Goal: Ask a question: Seek information or help from site administrators or community

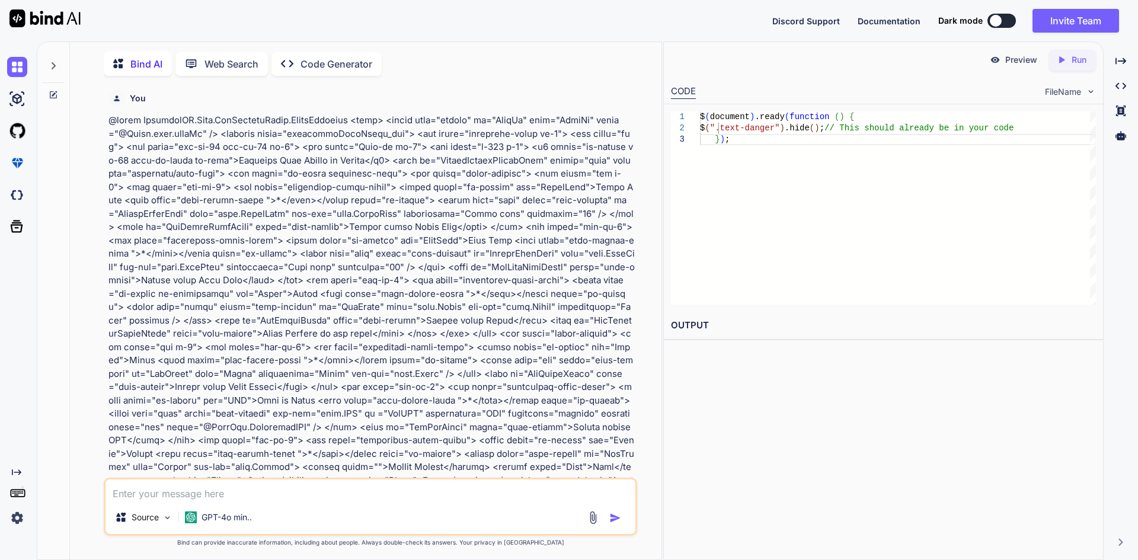
scroll to position [9470, 0]
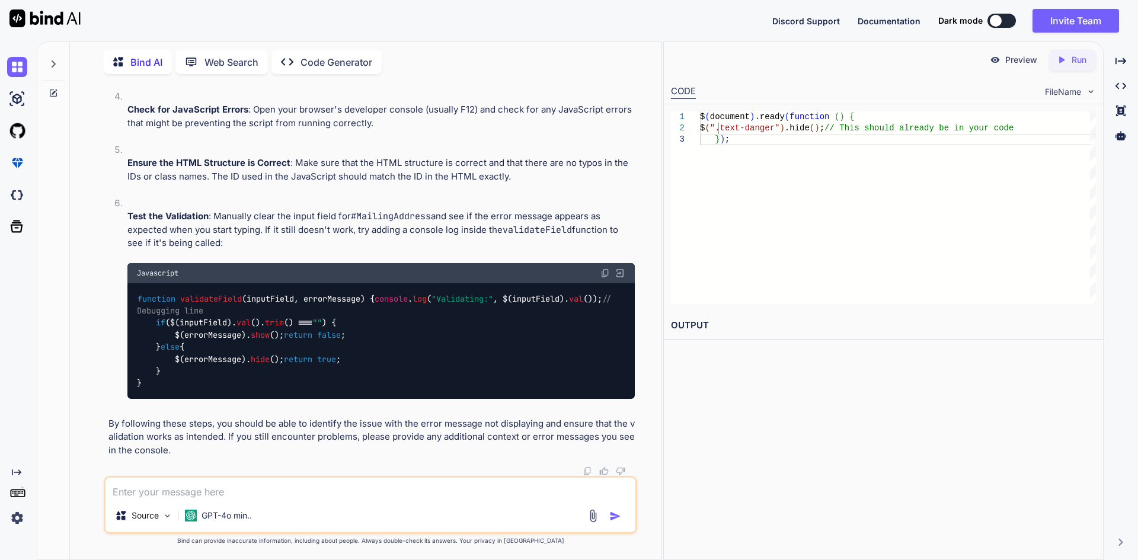
click at [368, 492] on textarea at bounding box center [371, 488] width 530 height 21
type textarea "<div class="col-lg-4"> <label class="fw-normal" for="DrivingLicenseCertificate"…"
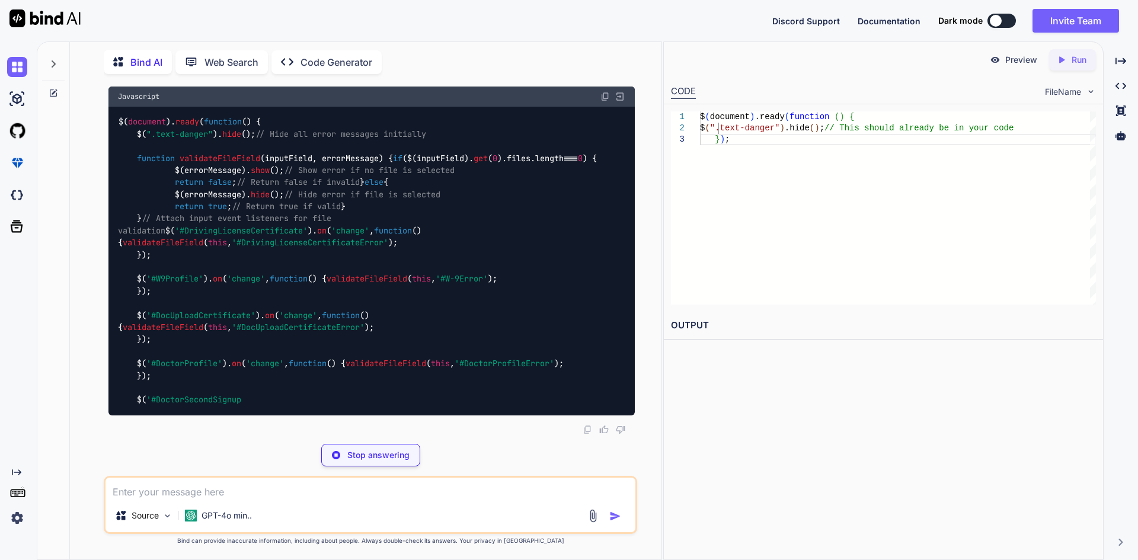
scroll to position [11249, 0]
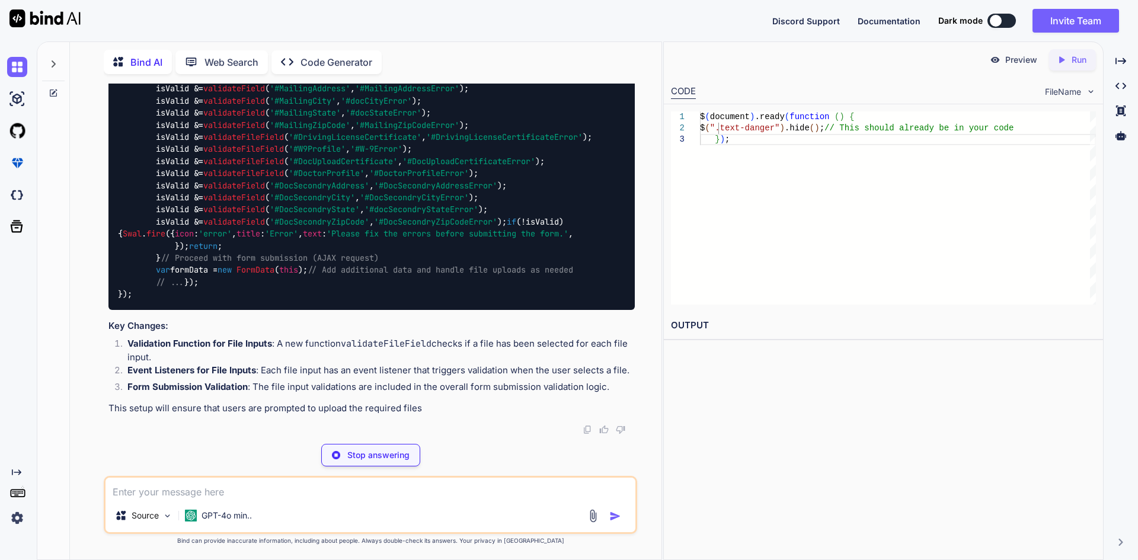
drag, startPoint x: 134, startPoint y: 206, endPoint x: 152, endPoint y: 382, distance: 176.9
click at [152, 310] on div "$( document ). ready ( function ( ) { $( ".text-danger" ). hide (); // Hide all…" at bounding box center [371, 4] width 526 height 611
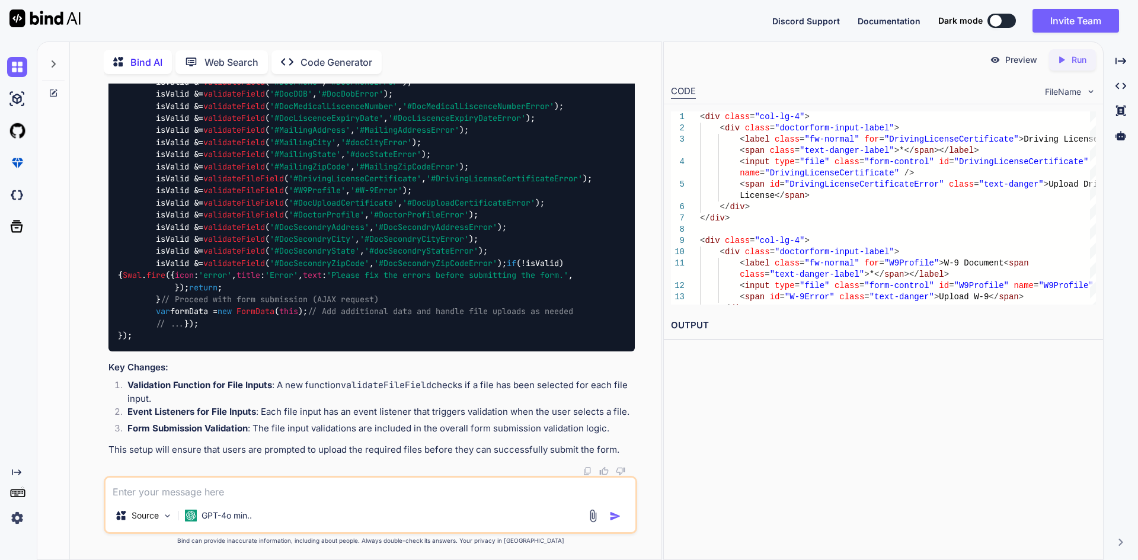
copy code "$( '#DrivingLicenseCertificate' ). on ( 'change' , function ( ) { validateFileF…"
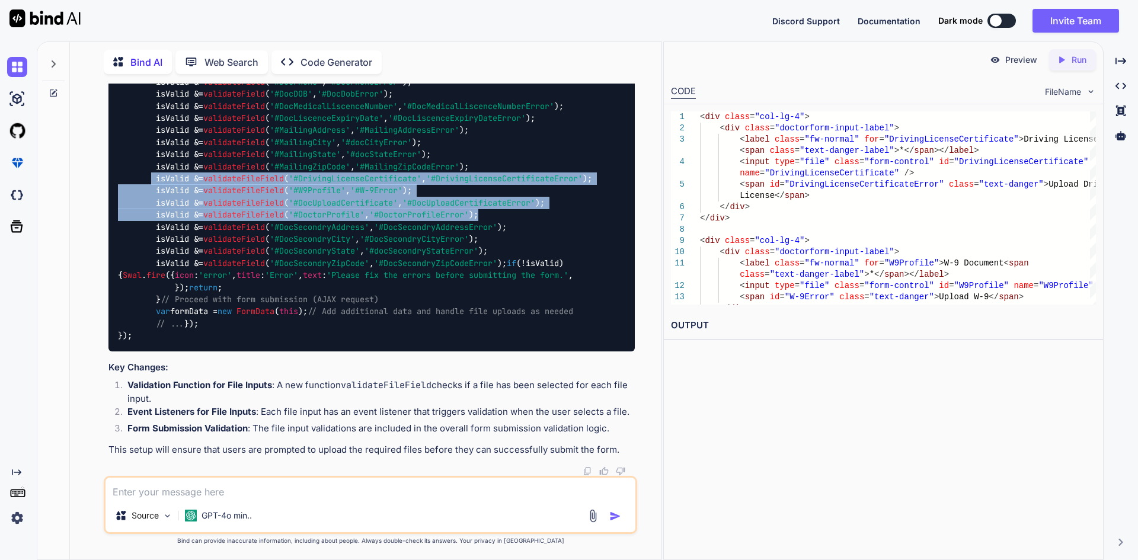
drag, startPoint x: 507, startPoint y: 388, endPoint x: 151, endPoint y: 361, distance: 357.8
click at [151, 352] on div "$( document ). ready ( function ( ) { $( ".text-danger" ). hide (); // Hide all…" at bounding box center [371, 45] width 526 height 611
copy code "isValid &= validateFileField ( '#DrivingLicenseCertificate' , '#DrivingLicenseC…"
drag, startPoint x: 135, startPoint y: 203, endPoint x: 155, endPoint y: 383, distance: 180.7
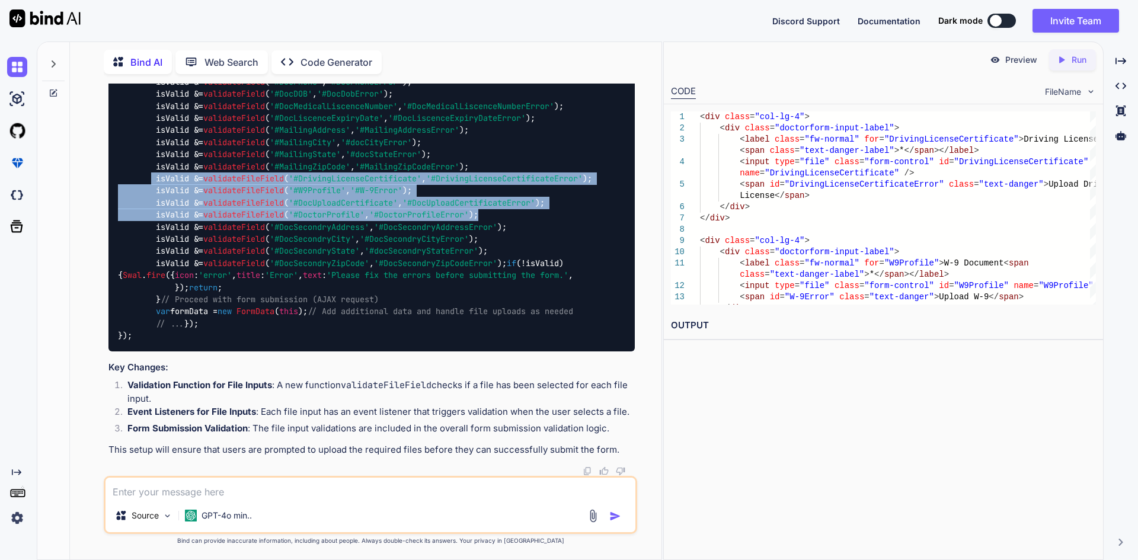
click at [155, 352] on div "$( document ). ready ( function ( ) { $( ".text-danger" ). hide (); // Hide all…" at bounding box center [371, 45] width 526 height 611
copy code "$( '#DrivingLicenseCertificate' ). on ( 'change' , function ( ) { validateFileF…"
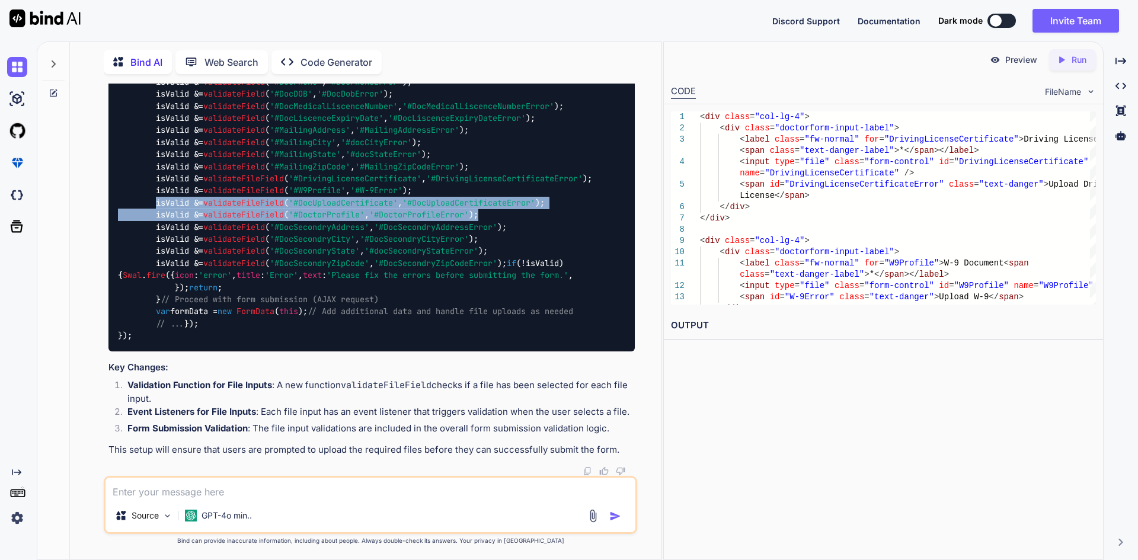
drag, startPoint x: 156, startPoint y: 377, endPoint x: 561, endPoint y: 392, distance: 405.7
click at [561, 352] on div "$( document ). ready ( function ( ) { $( ".text-danger" ). hide (); // Hide all…" at bounding box center [371, 45] width 526 height 611
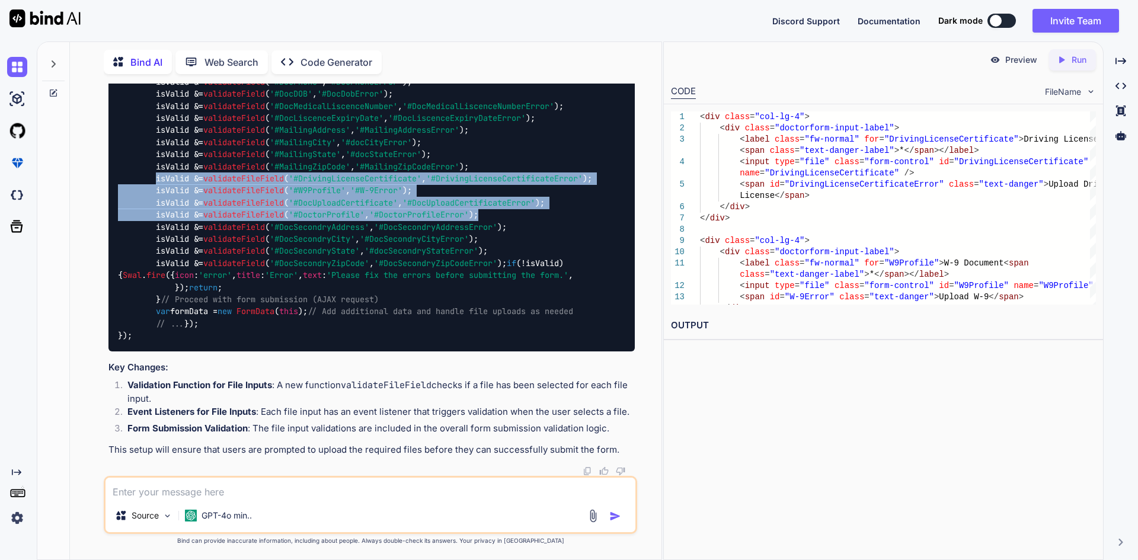
drag, startPoint x: 156, startPoint y: 357, endPoint x: 568, endPoint y: 389, distance: 413.8
click at [568, 352] on div "$( document ). ready ( function ( ) { $( ".text-danger" ). hide (); // Hide all…" at bounding box center [371, 45] width 526 height 611
copy code "isValid &= validateFileField ( '#DrivingLicenseCertificate' , '#DrivingLicenseC…"
